Goal: Task Accomplishment & Management: Complete application form

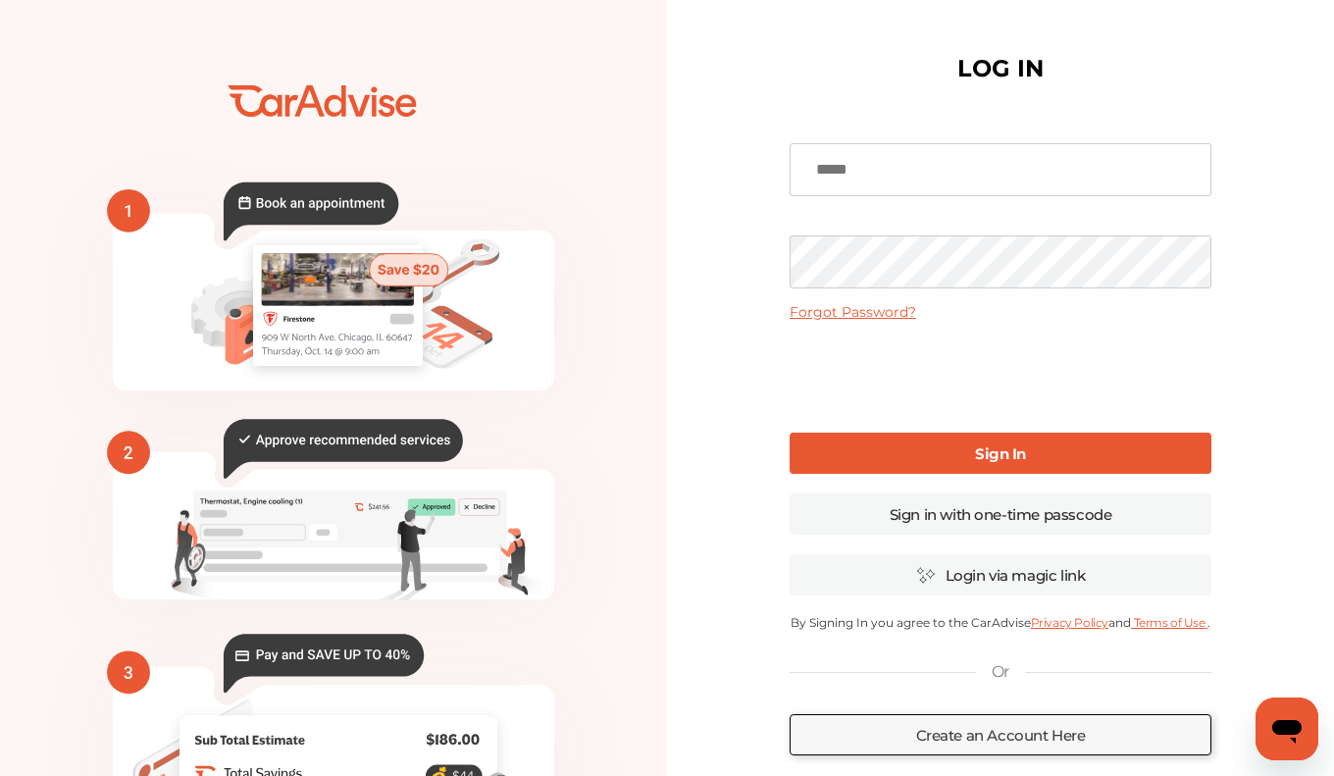
click at [907, 222] on div "Forgot Password? Sign In Sign in with one-time passcode Login via magic link By…" at bounding box center [1000, 478] width 422 height 721
click at [910, 166] on input at bounding box center [1000, 169] width 422 height 53
type input "**********"
click at [996, 458] on b "Sign In" at bounding box center [1000, 453] width 51 height 19
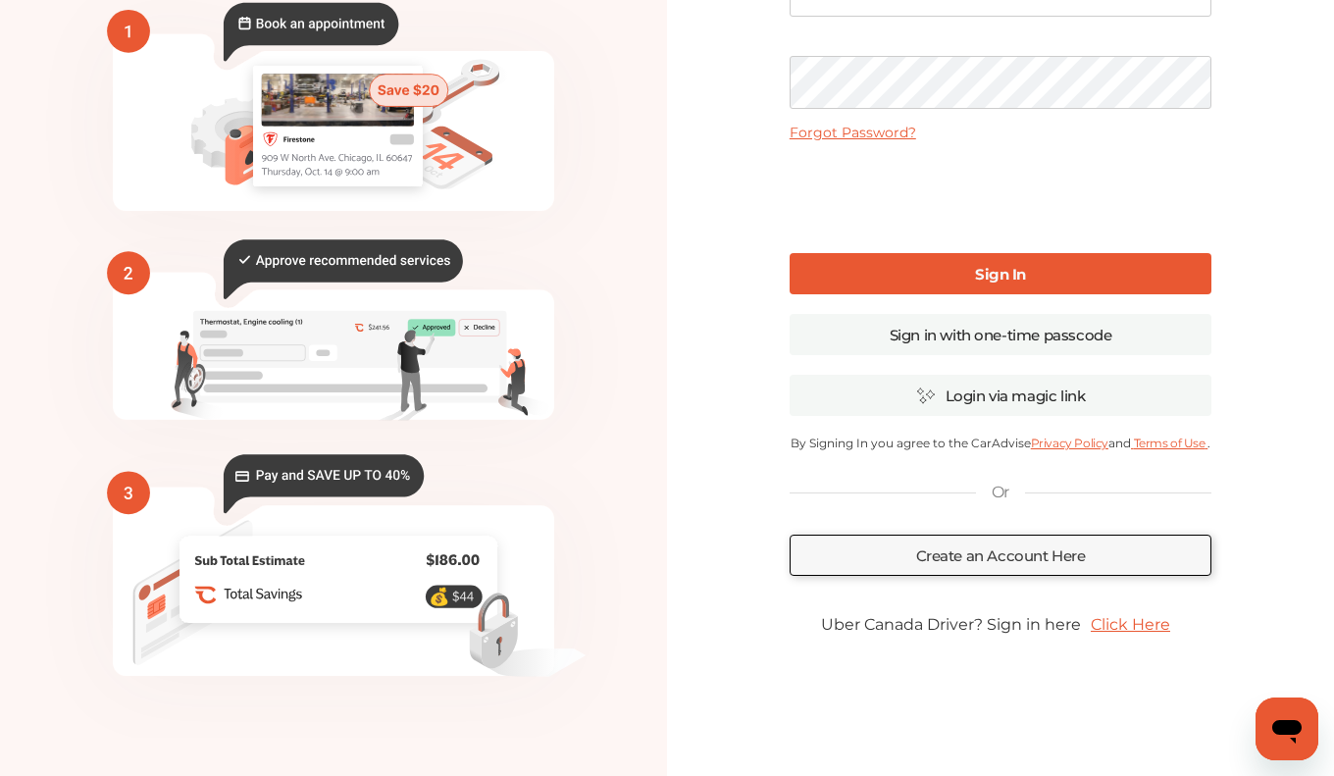
scroll to position [177, 0]
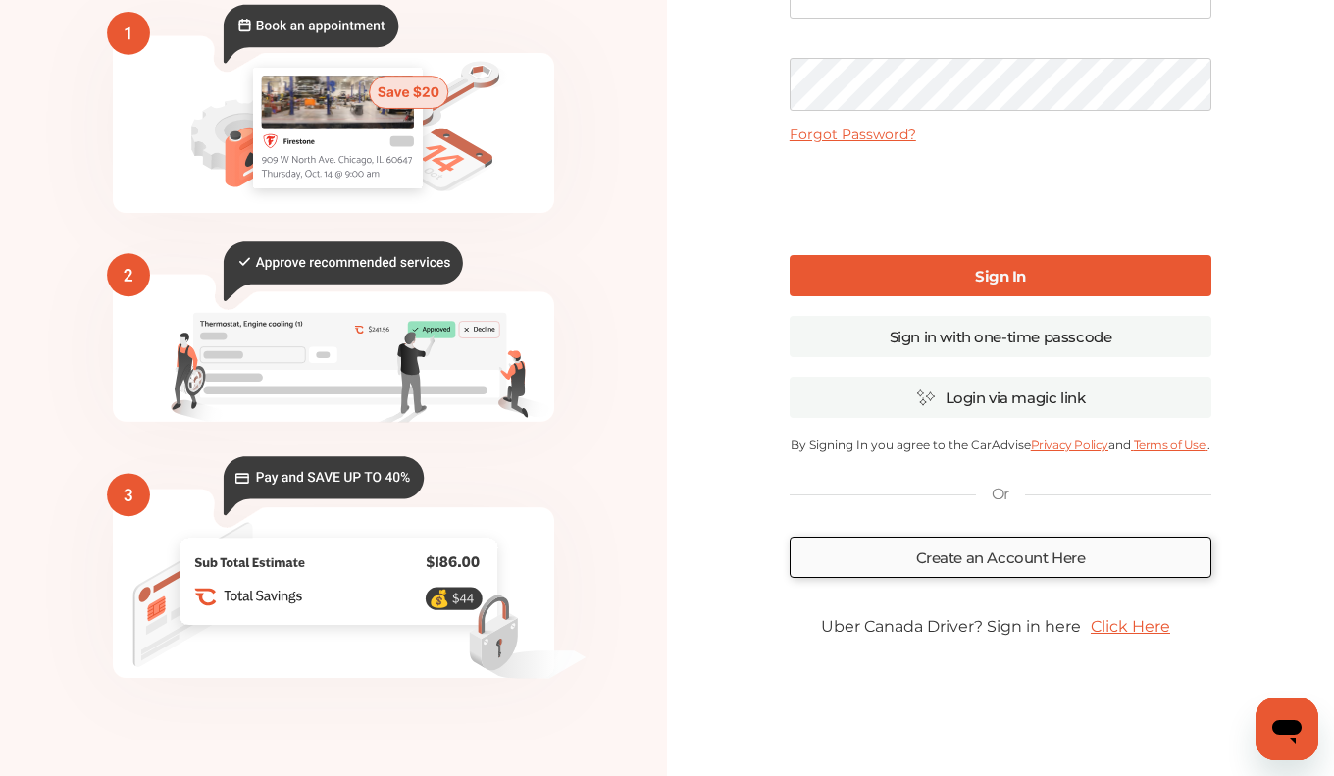
click at [977, 558] on link "Create an Account Here" at bounding box center [1000, 556] width 422 height 41
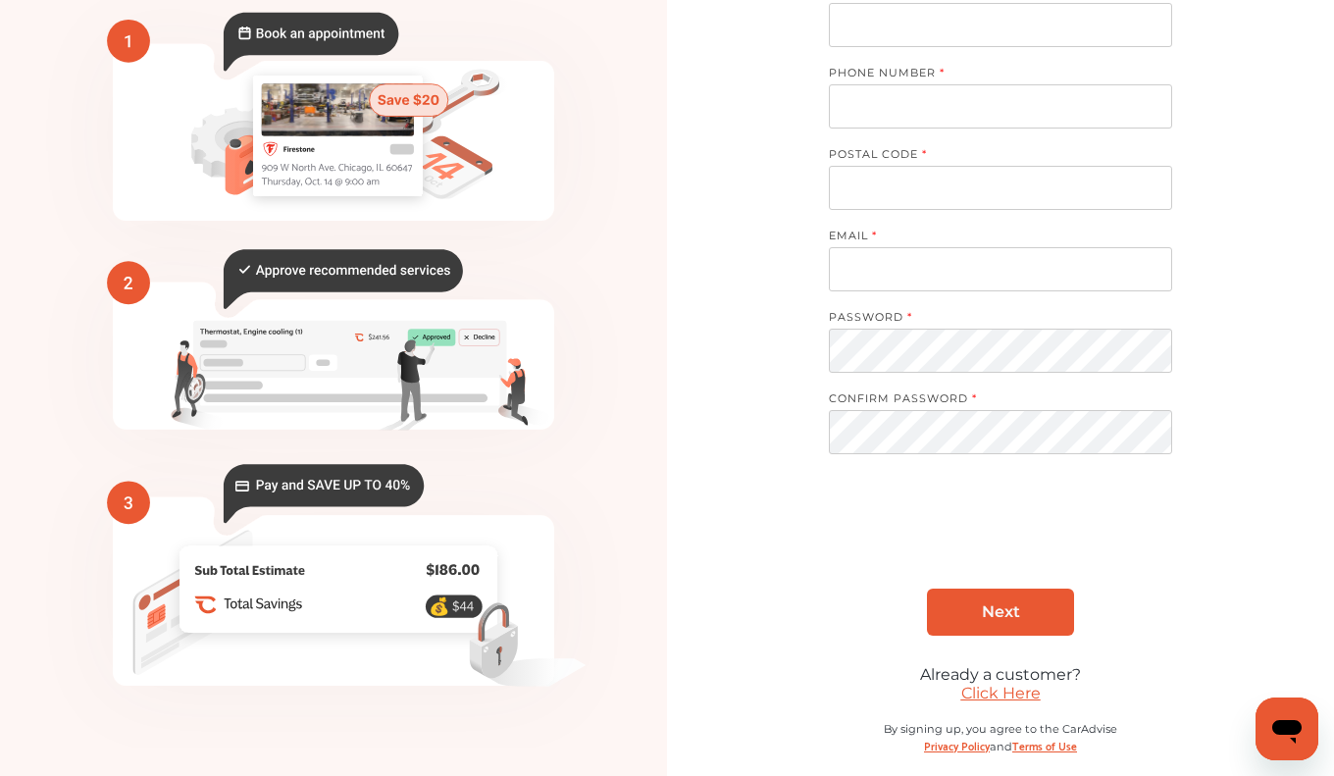
scroll to position [89, 0]
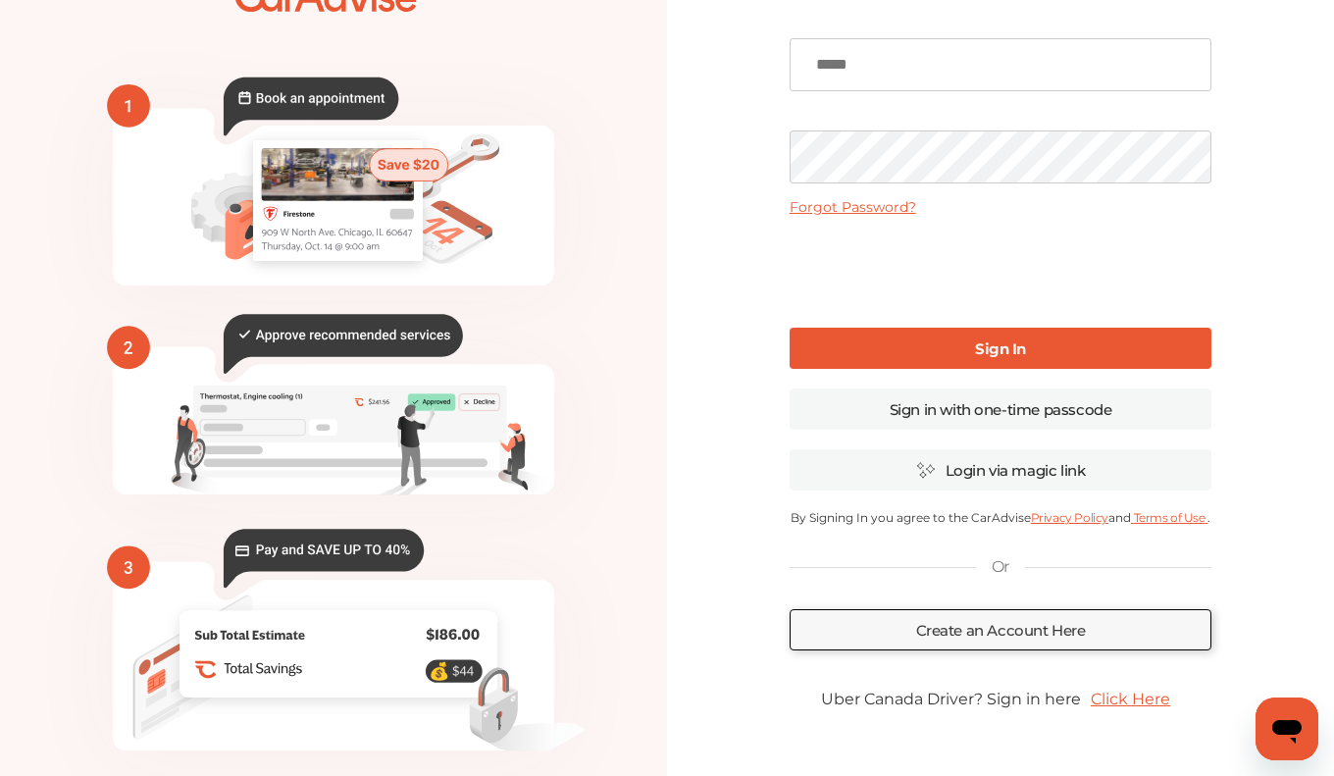
scroll to position [180, 0]
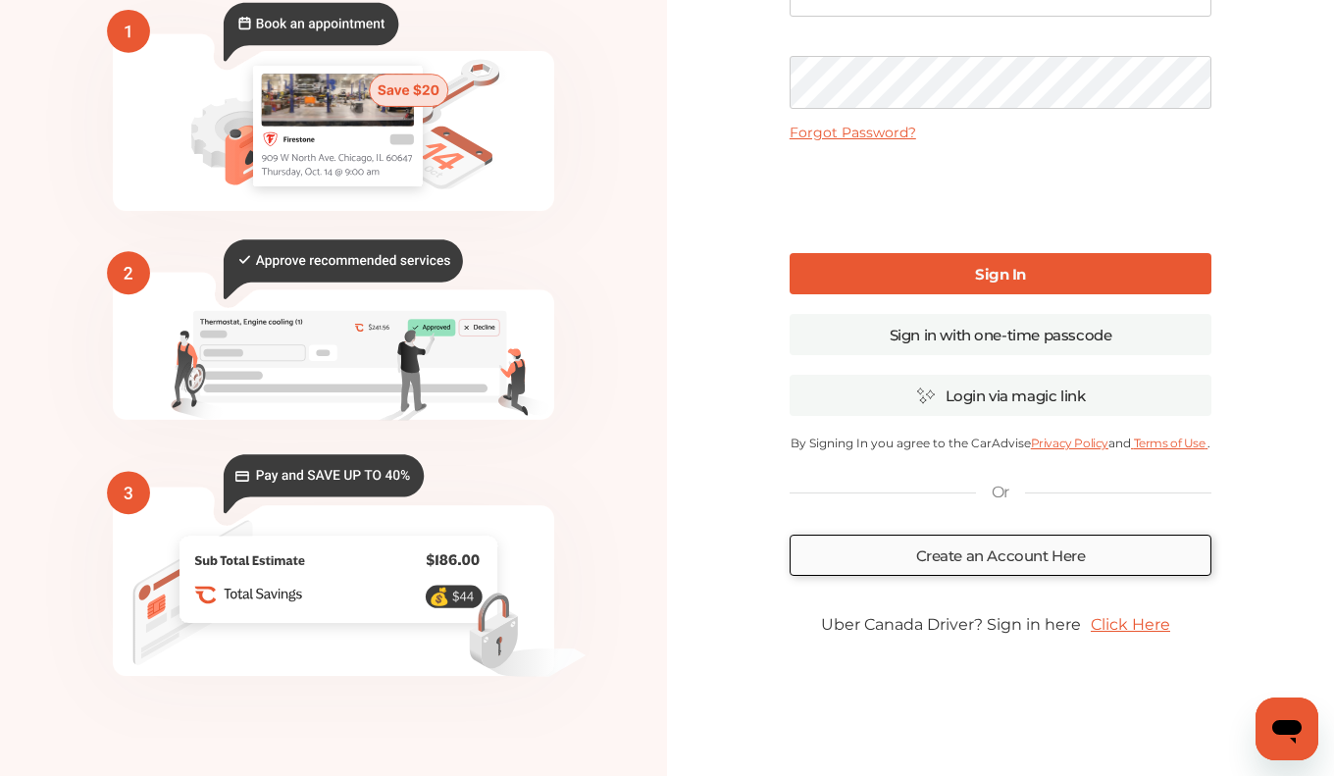
click at [950, 567] on link "Create an Account Here" at bounding box center [1000, 554] width 422 height 41
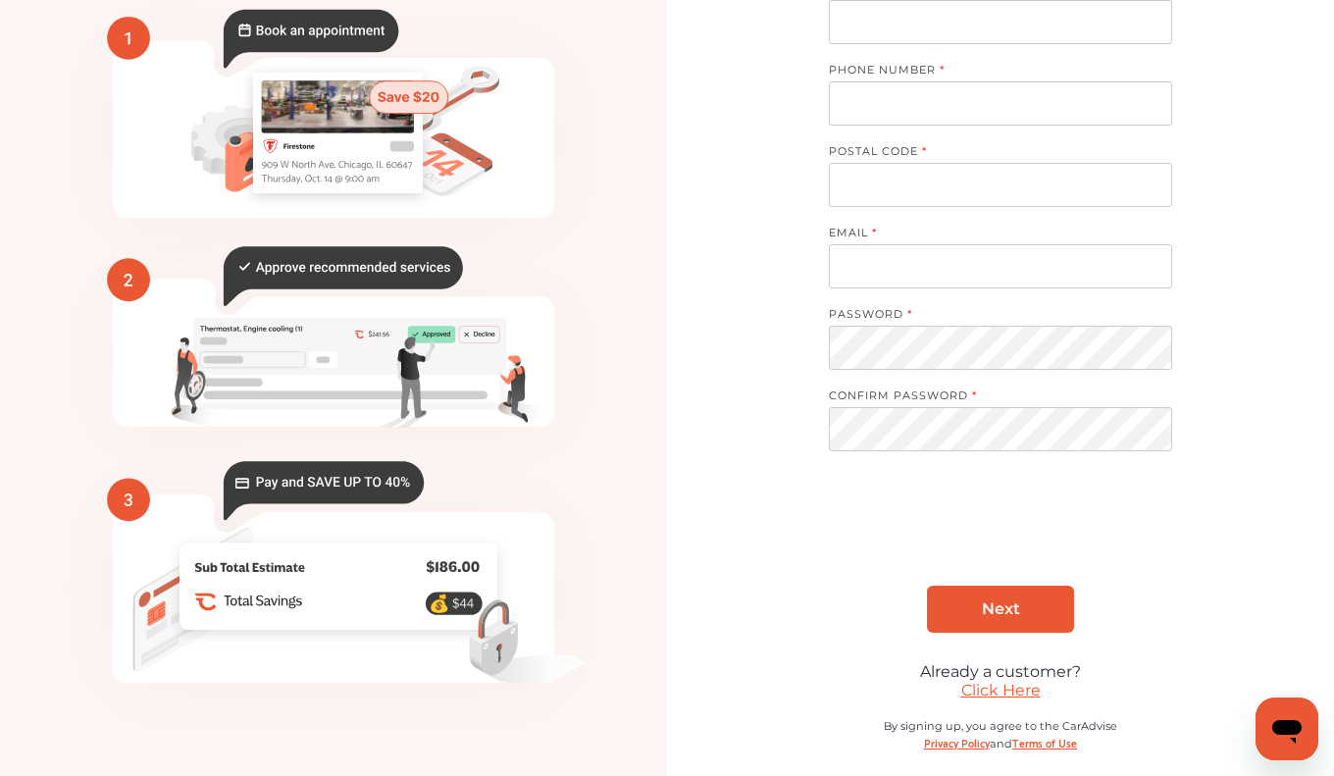
scroll to position [89, 0]
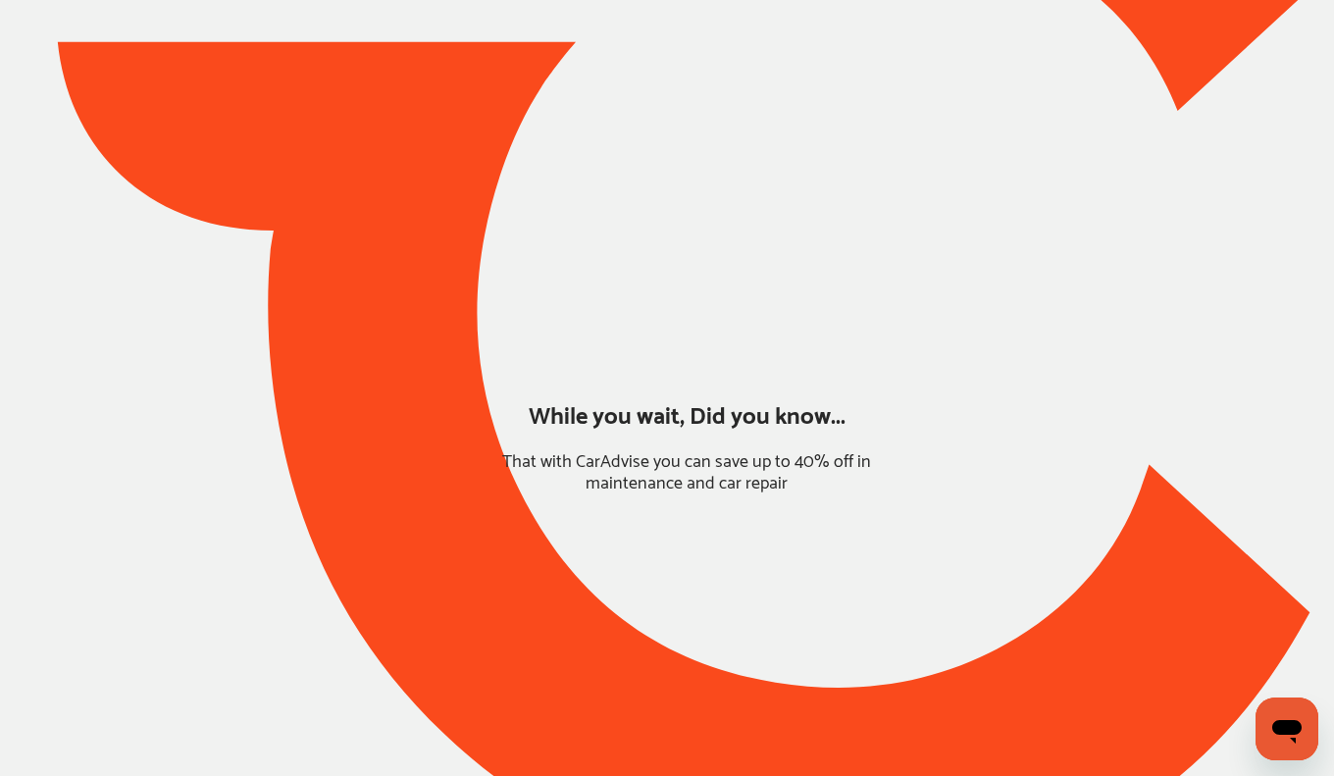
type input "*****"
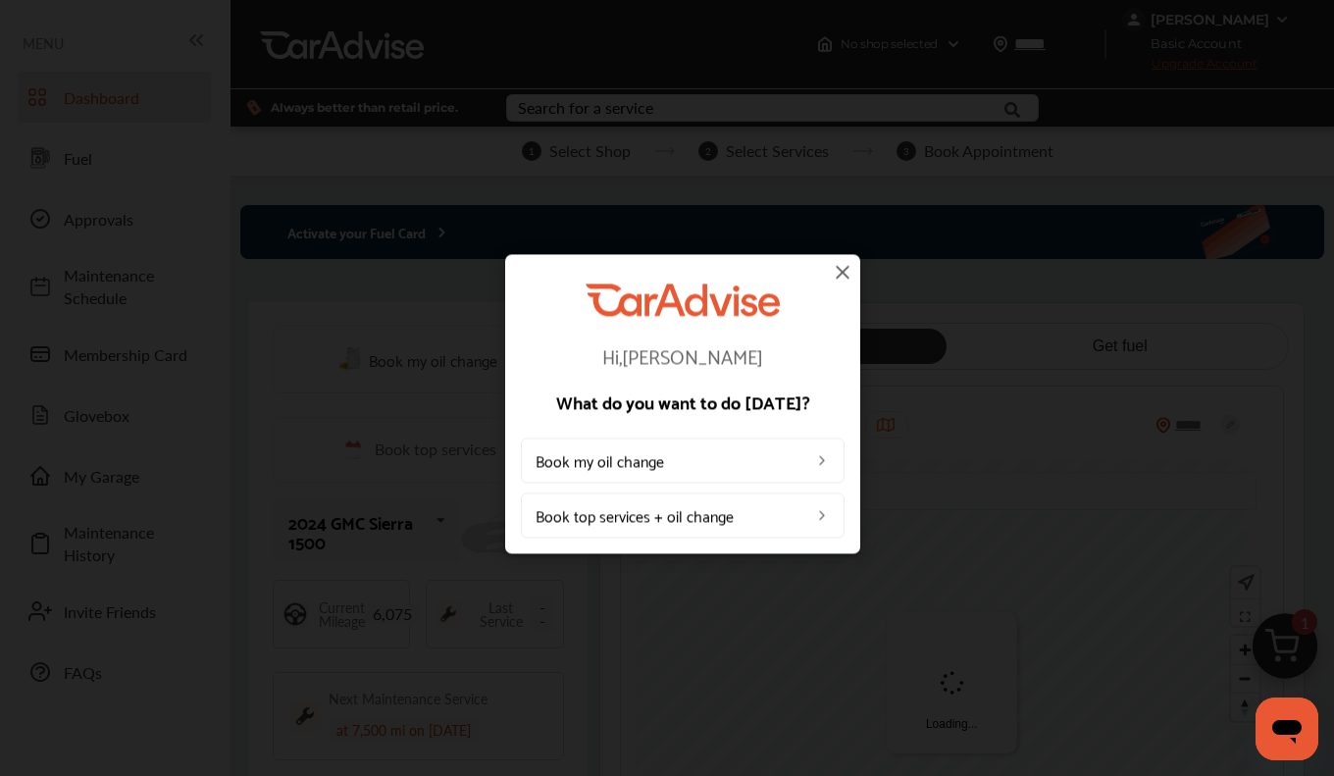
click at [843, 269] on img at bounding box center [843, 272] width 24 height 24
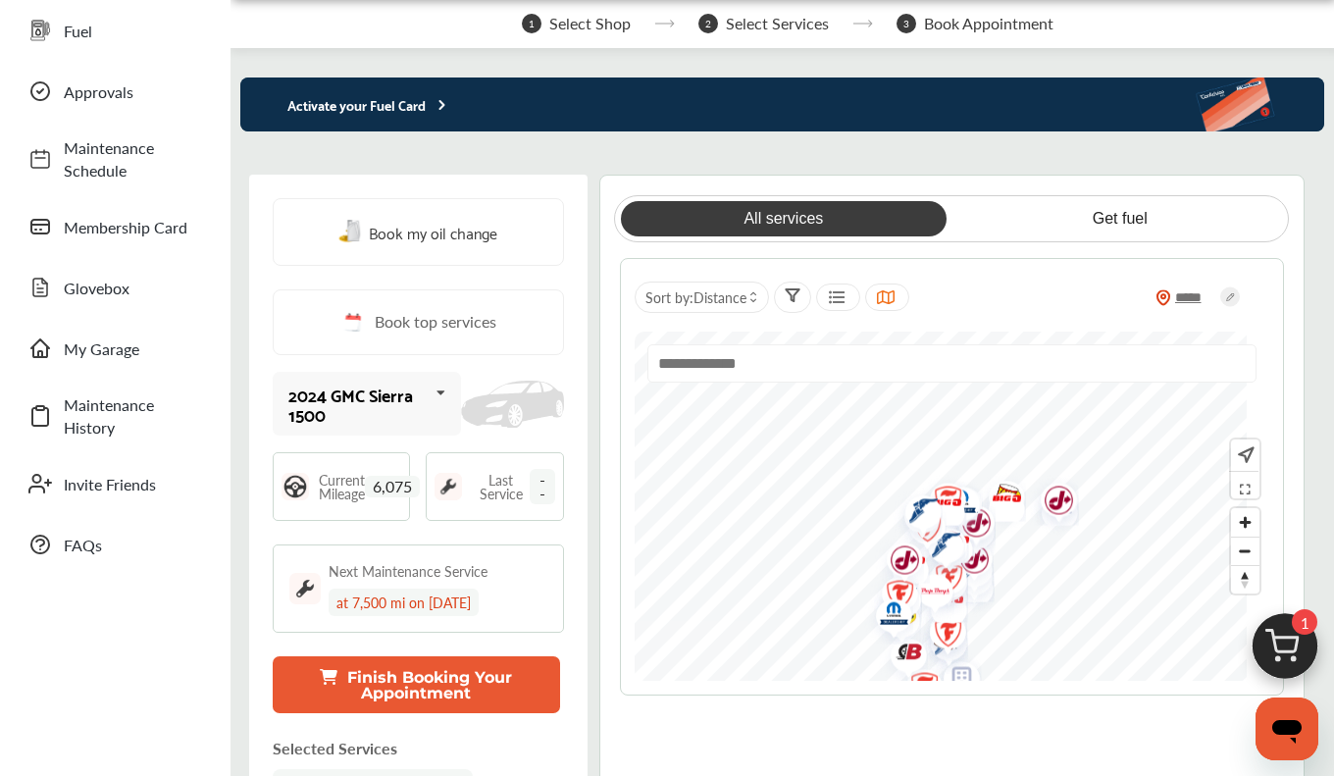
scroll to position [128, 0]
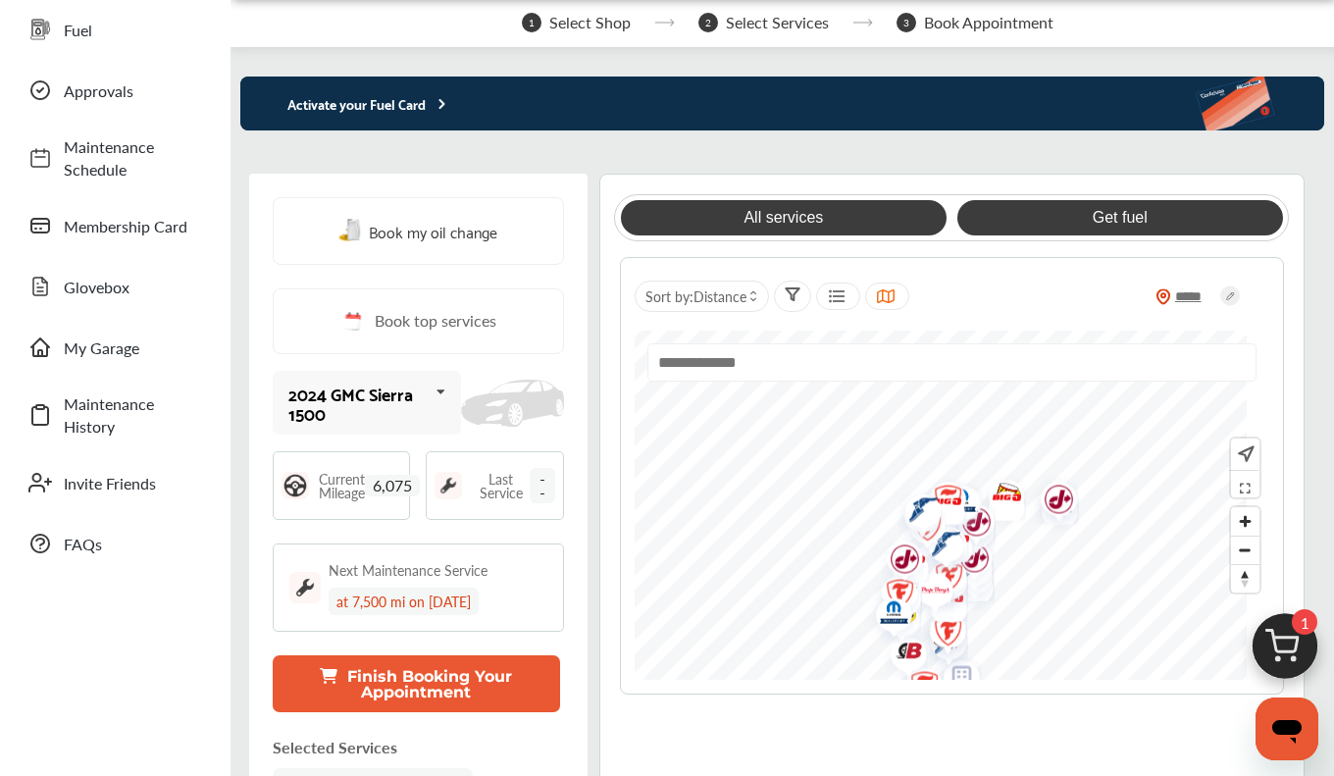
click at [1113, 231] on link "Get fuel" at bounding box center [1120, 217] width 326 height 35
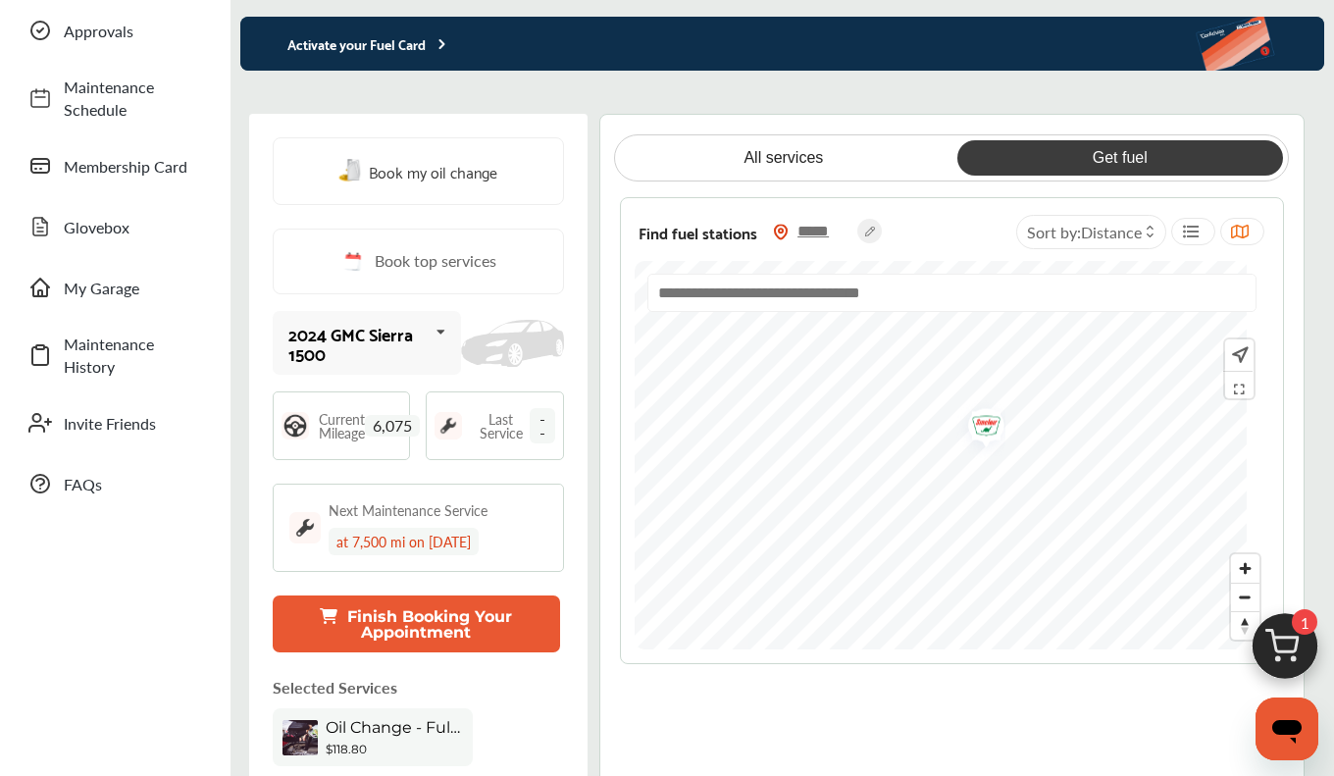
scroll to position [0, 0]
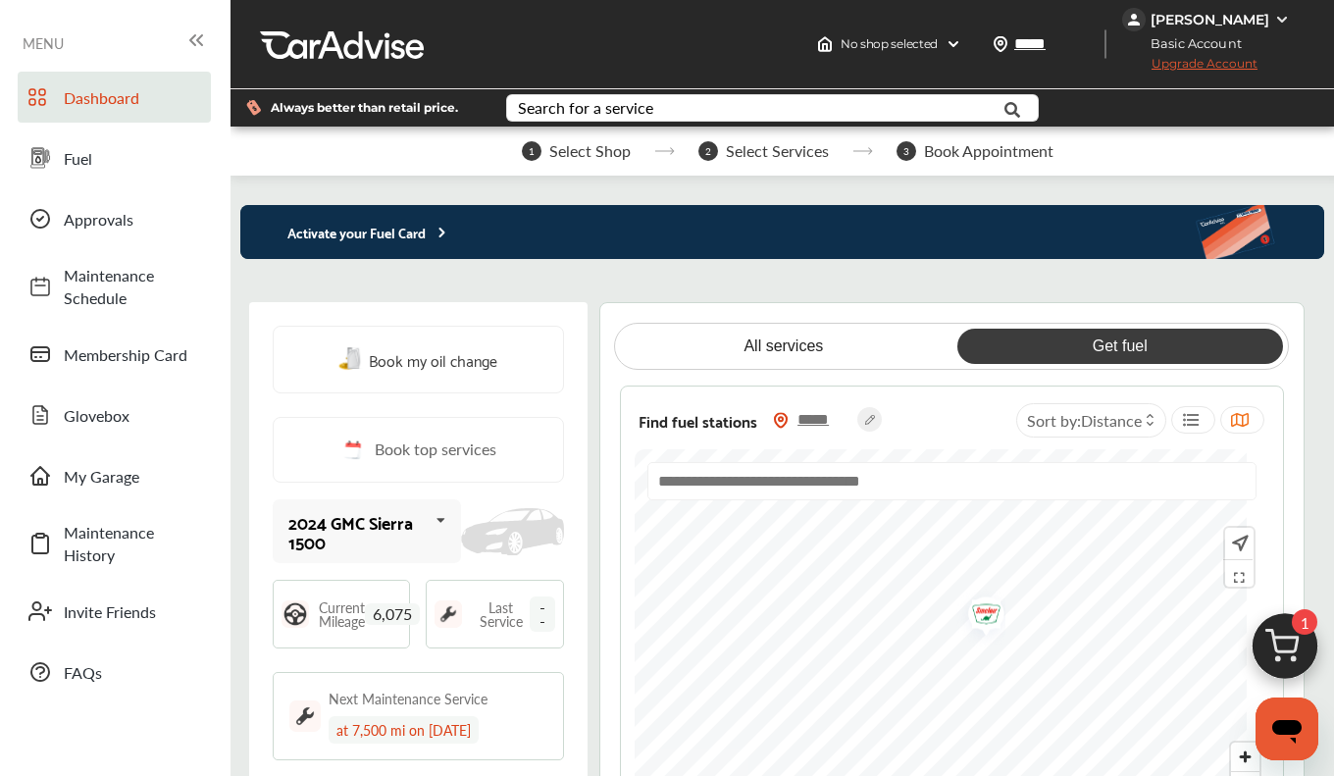
click at [427, 239] on p "Activate your Fuel Card" at bounding box center [345, 232] width 210 height 23
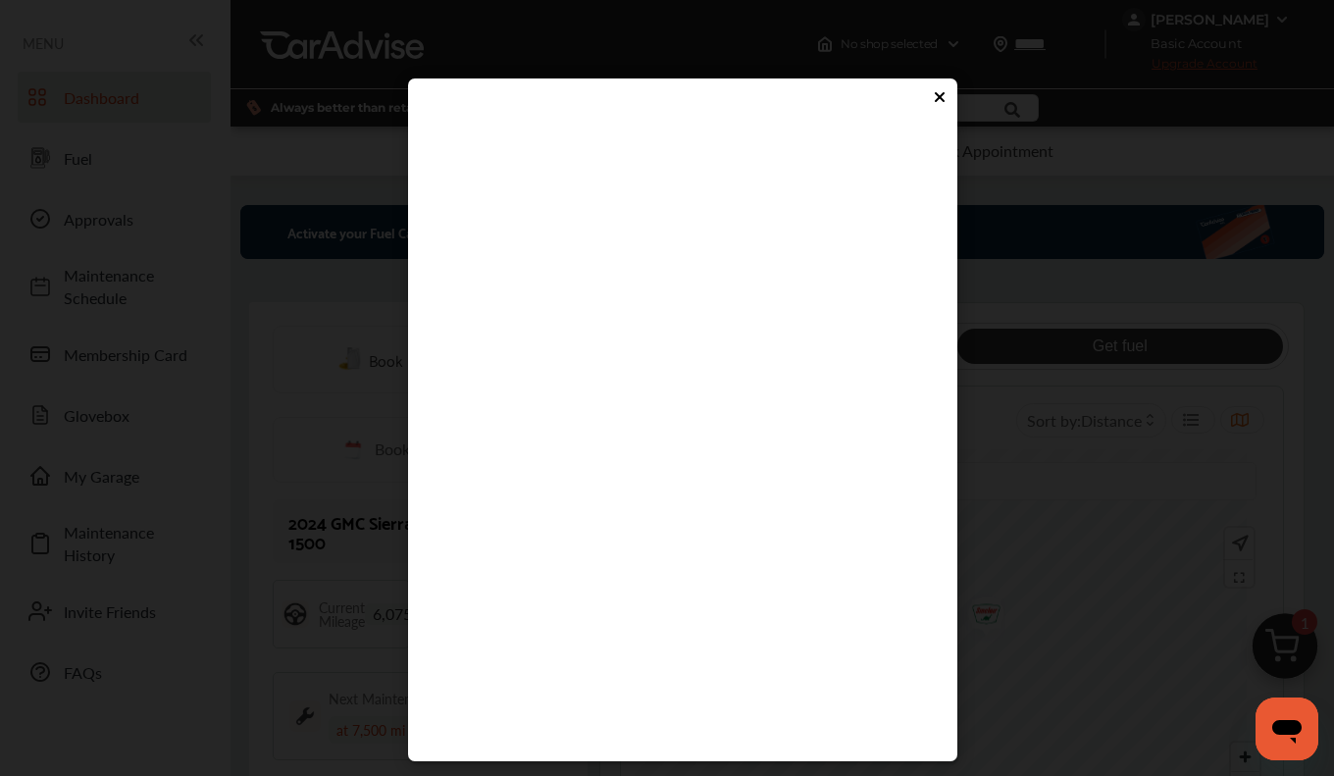
click at [491, 484] on flutter-view at bounding box center [675, 423] width 495 height 588
type input "****"
click at [678, 544] on flutter-view at bounding box center [675, 423] width 495 height 588
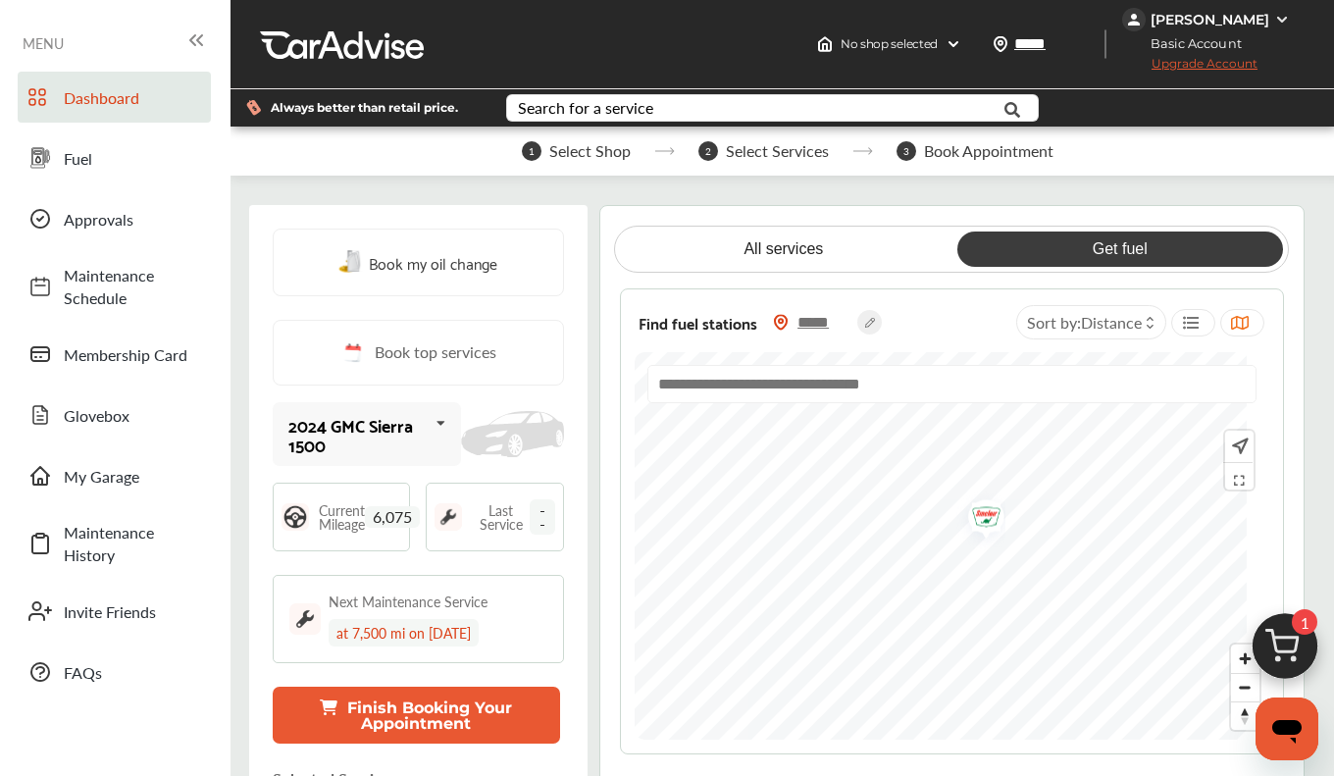
click at [1278, 17] on img at bounding box center [1282, 20] width 16 height 16
